Goal: Task Accomplishment & Management: Use online tool/utility

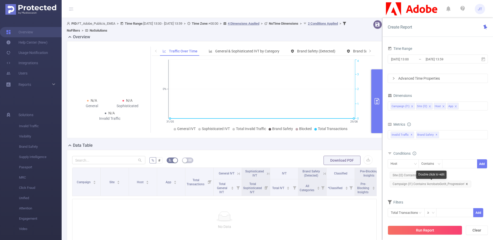
click at [466, 184] on icon "icon: close" at bounding box center [467, 184] width 2 height 2
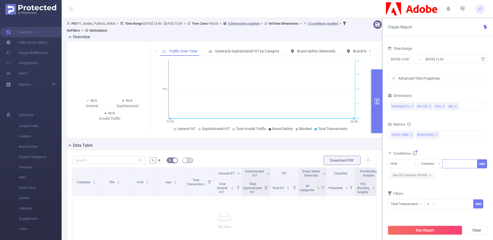
click at [444, 165] on div at bounding box center [459, 163] width 35 height 9
click at [396, 160] on div "Host" at bounding box center [396, 163] width 10 height 8
click at [399, 173] on li "Campaign (l1)" at bounding box center [403, 174] width 31 height 8
click at [443, 108] on icon "icon: close" at bounding box center [443, 106] width 3 height 3
click at [441, 106] on icon "icon: close" at bounding box center [442, 106] width 3 height 3
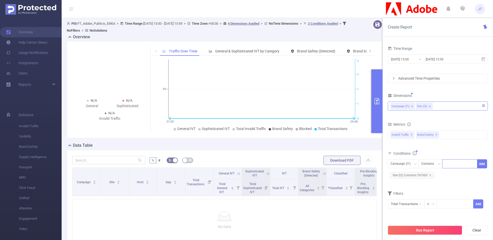
click at [444, 166] on div at bounding box center [459, 163] width 35 height 9
type input "acrobat"
click at [459, 175] on li "acrobat" at bounding box center [459, 174] width 35 height 8
click at [487, 163] on span "Campaign (l1) Contains acrobat Add" at bounding box center [438, 163] width 100 height 9
click at [482, 163] on button "Add" at bounding box center [482, 163] width 10 height 9
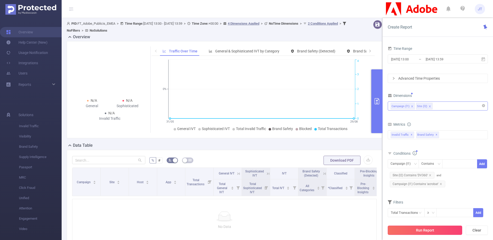
click at [422, 229] on button "Run Report" at bounding box center [425, 229] width 74 height 9
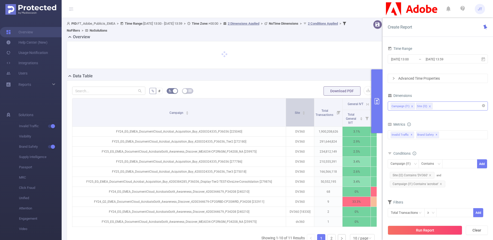
drag, startPoint x: 101, startPoint y: 106, endPoint x: 287, endPoint y: 103, distance: 185.4
click at [287, 103] on tr "Campaign Site Total Transactions General IVT Sophisticated IVT IVT Brand Safety…" at bounding box center [306, 104] width 468 height 12
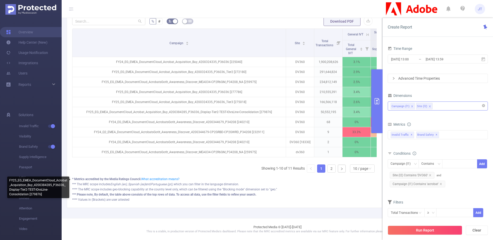
scroll to position [73, 0]
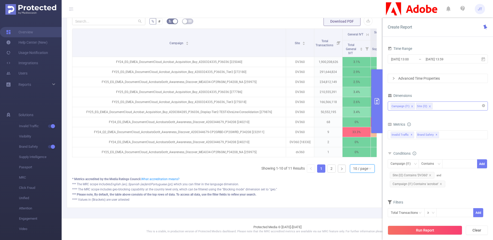
click at [353, 169] on div "10 / page" at bounding box center [360, 169] width 15 height 8
click at [354, 161] on li "50 / page" at bounding box center [358, 163] width 25 height 8
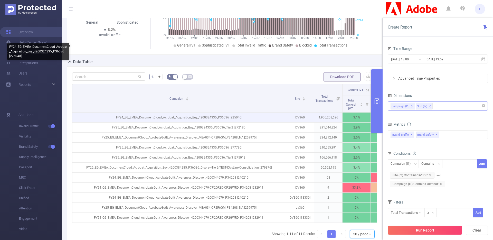
scroll to position [153, 0]
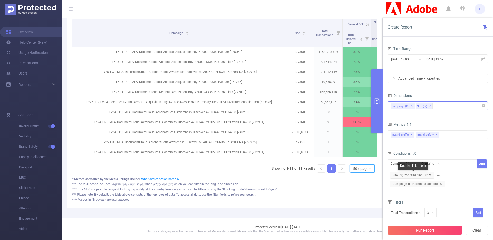
click at [431, 175] on icon "icon: close" at bounding box center [430, 175] width 3 height 3
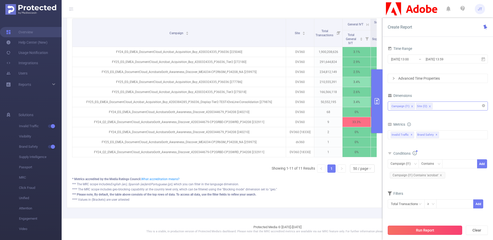
click at [428, 230] on button "Run Report" at bounding box center [425, 229] width 74 height 9
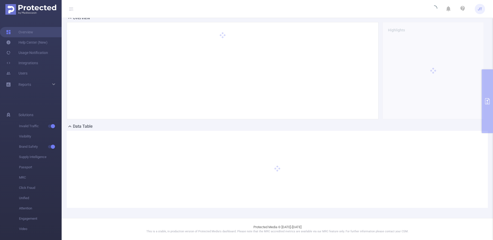
scroll to position [19, 0]
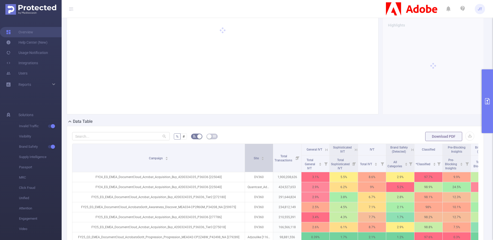
drag, startPoint x: 111, startPoint y: 156, endPoint x: 387, endPoint y: 150, distance: 275.9
click at [387, 150] on tr "Campaign Site Total Transactions General IVT Sophisticated IVT IVT Brand Safety…" at bounding box center [285, 150] width 427 height 12
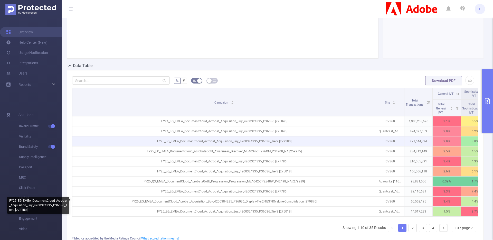
scroll to position [106, 0]
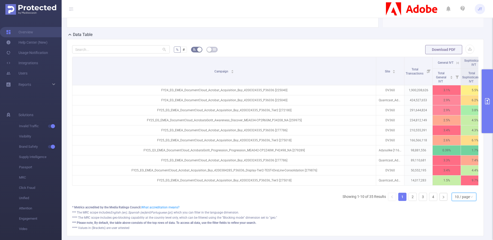
click at [458, 201] on div "10 / page" at bounding box center [462, 197] width 15 height 8
click at [457, 195] on li "50 / page" at bounding box center [460, 191] width 25 height 8
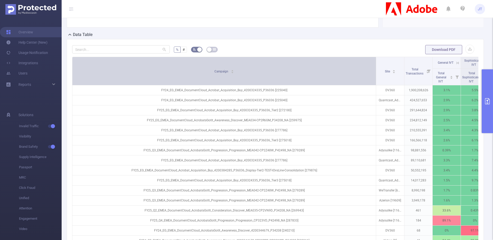
click at [234, 70] on div "Campaign" at bounding box center [224, 70] width 20 height 5
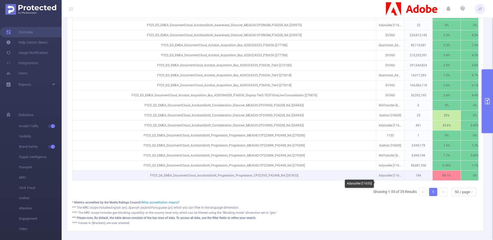
scroll to position [362, 0]
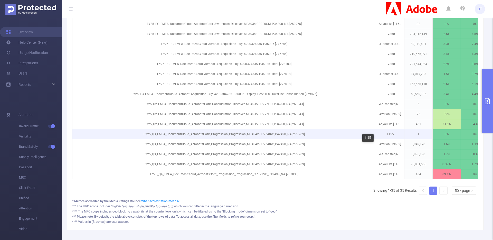
click at [389, 139] on p "1155" at bounding box center [390, 134] width 28 height 10
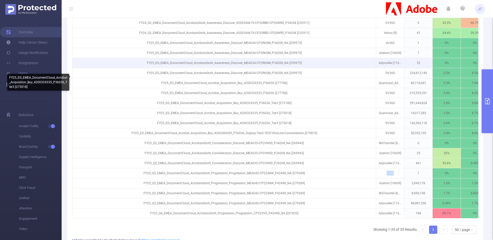
scroll to position [316, 0]
